Goal: Participate in discussion

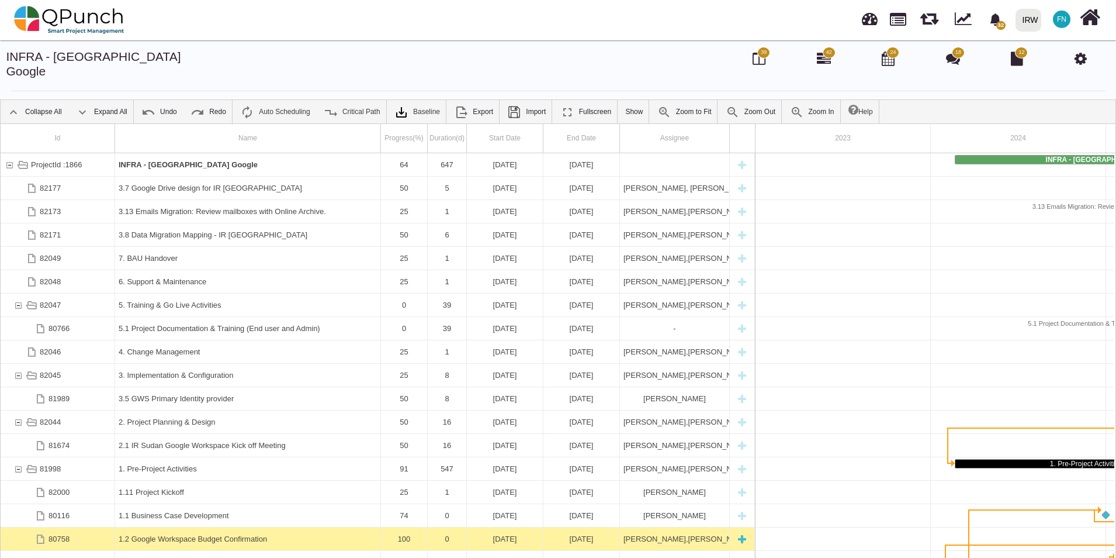
scroll to position [0, 104]
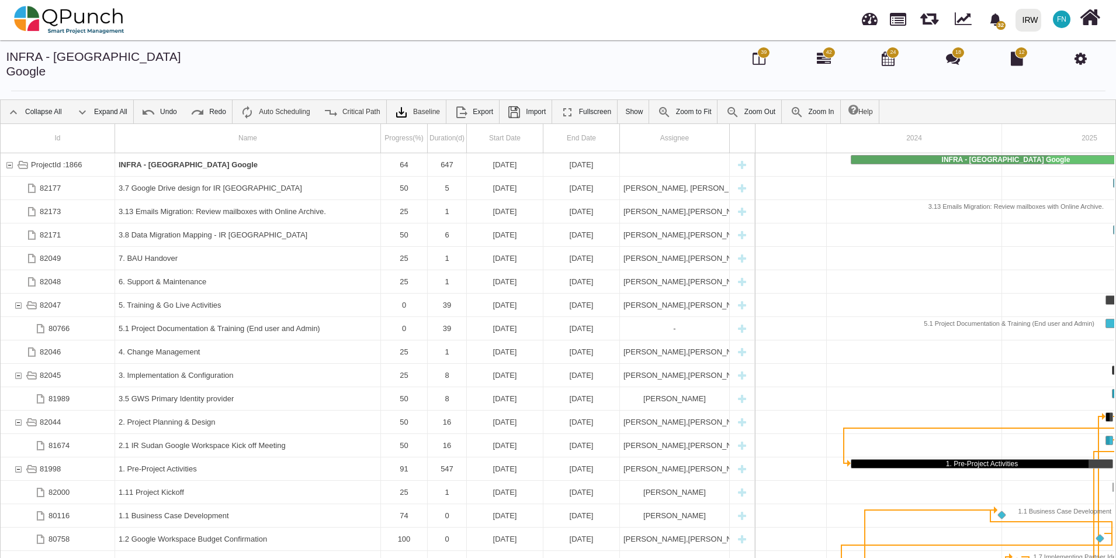
drag, startPoint x: 663, startPoint y: 26, endPoint x: 700, endPoint y: 26, distance: 36.2
click at [663, 26] on div "32 Notification Clear GWS Primary Identity provider [PERSON_NAME] [DATE] GWS Pr…" at bounding box center [798, 20] width 607 height 39
click at [71, 18] on img at bounding box center [69, 19] width 110 height 35
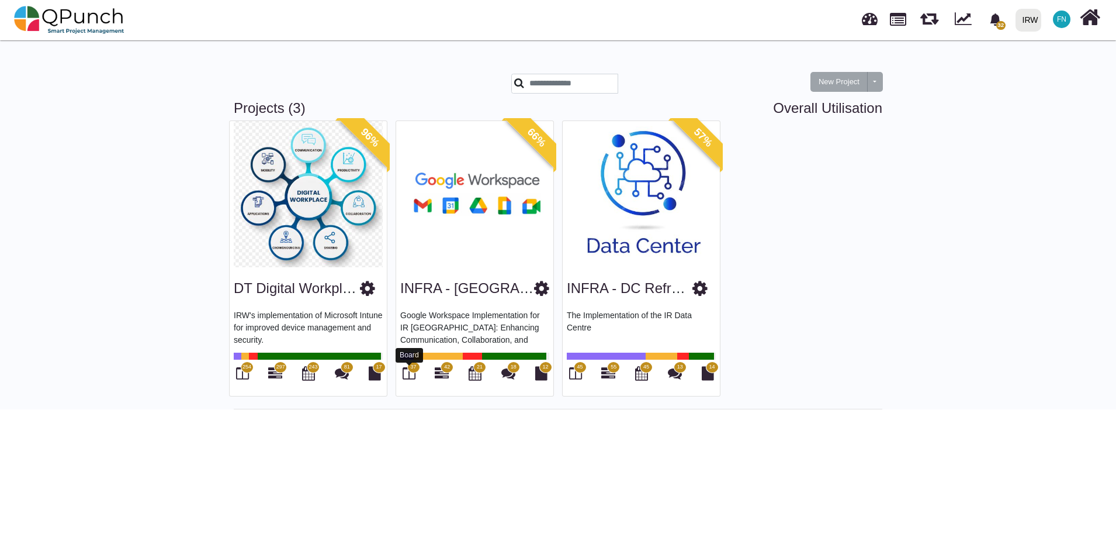
click at [408, 372] on icon at bounding box center [409, 373] width 13 height 14
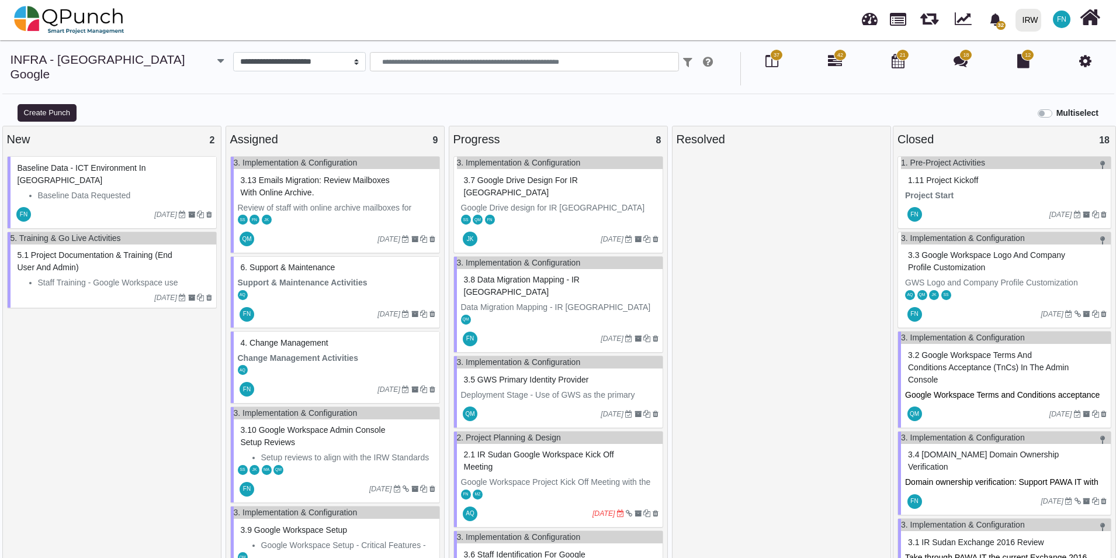
click at [559, 275] on span "3.8 Data Migration Mapping - IR [GEOGRAPHIC_DATA]" at bounding box center [522, 286] width 116 height 22
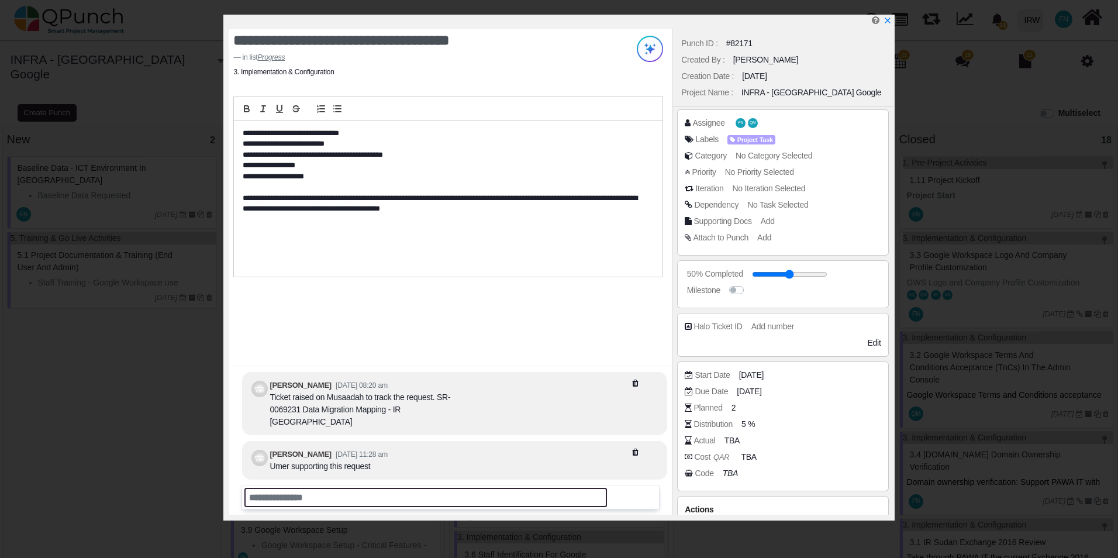
click at [309, 499] on input "text" at bounding box center [425, 497] width 362 height 19
type input "**********"
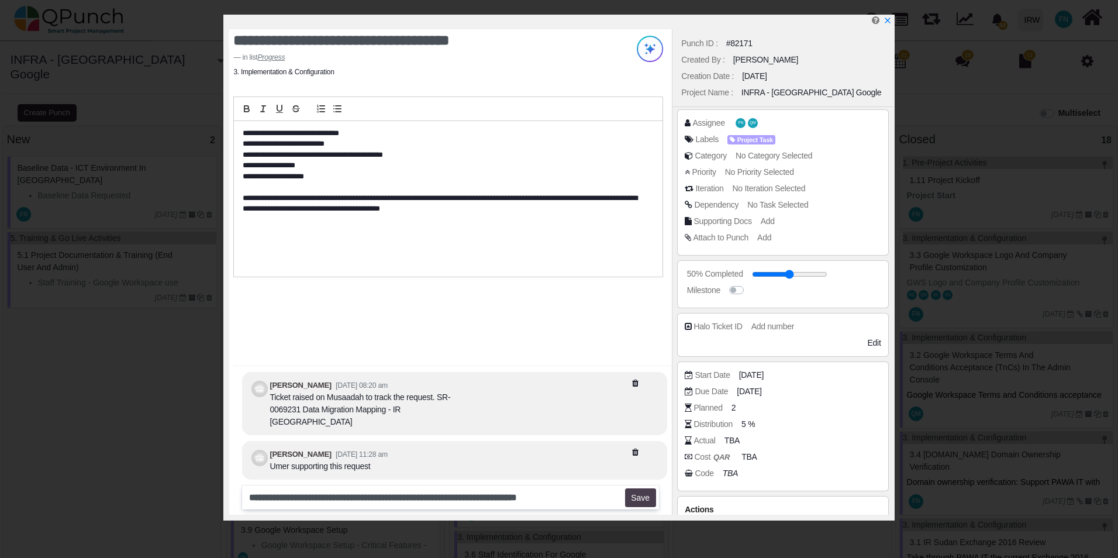
click at [641, 499] on button "Save" at bounding box center [640, 497] width 31 height 19
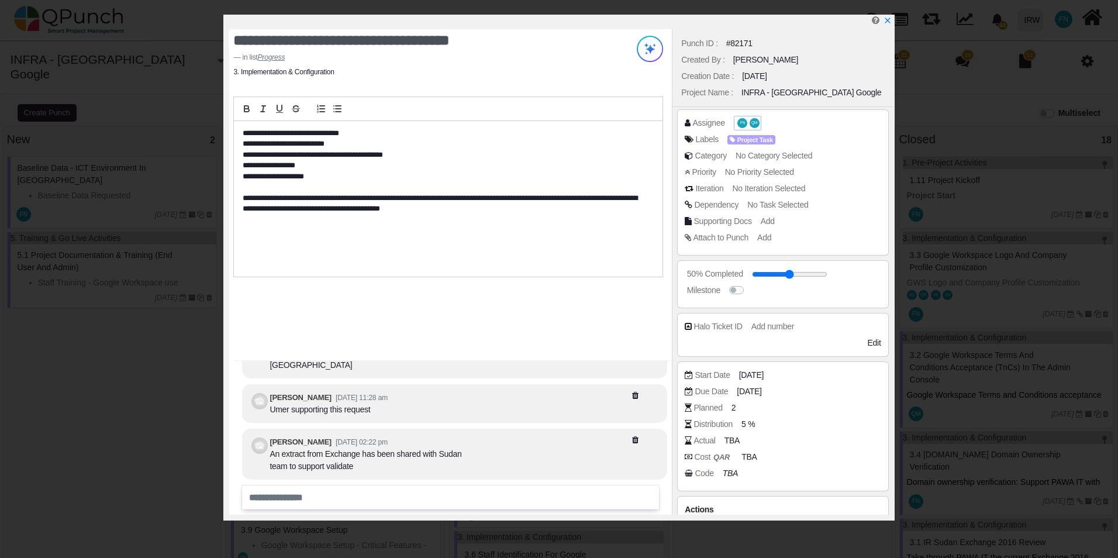
click at [749, 122] on span "QM" at bounding box center [754, 123] width 10 height 10
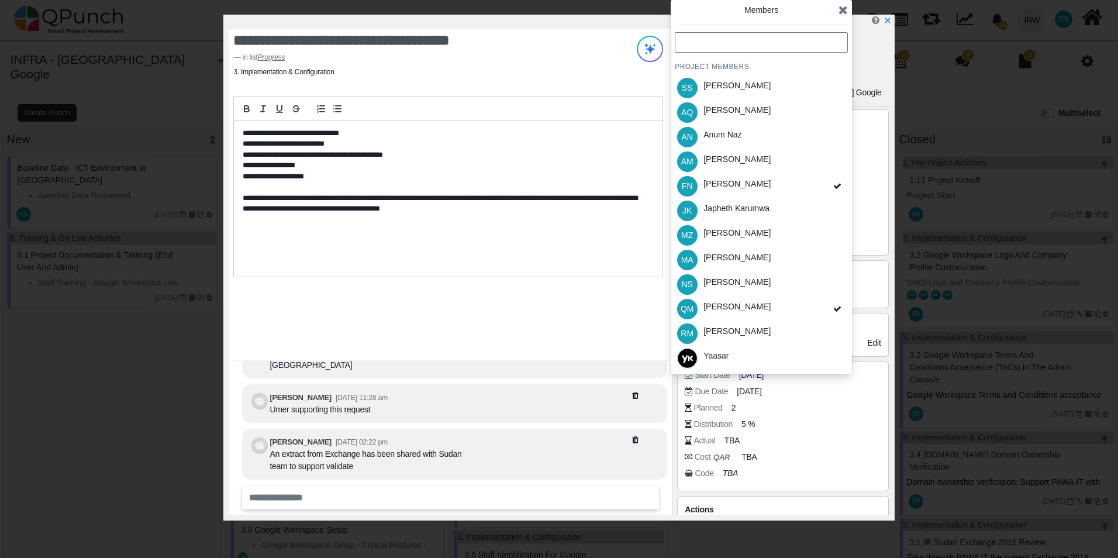
click at [842, 8] on icon at bounding box center [842, 10] width 9 height 12
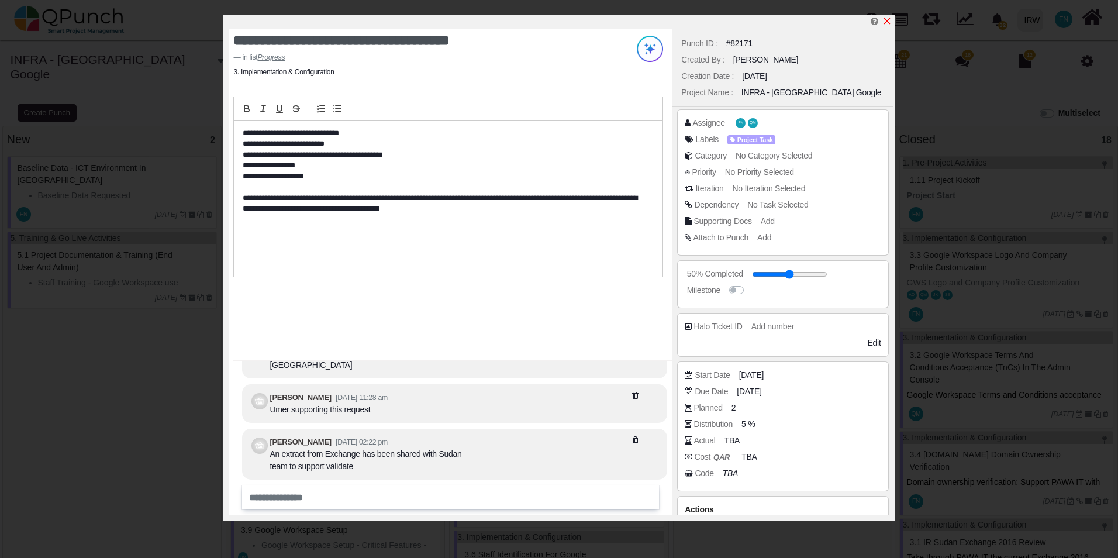
click at [888, 20] on icon "x" at bounding box center [886, 21] width 6 height 6
